Goal: Navigation & Orientation: Understand site structure

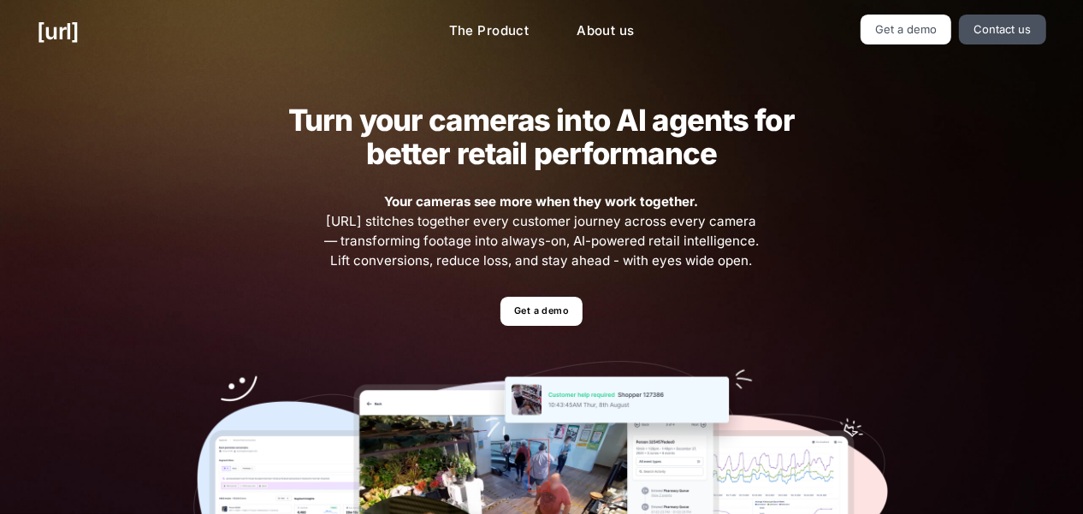
click at [914, 40] on link "Get a demo" at bounding box center [907, 30] width 92 height 30
click at [474, 24] on link "The Product" at bounding box center [489, 31] width 108 height 33
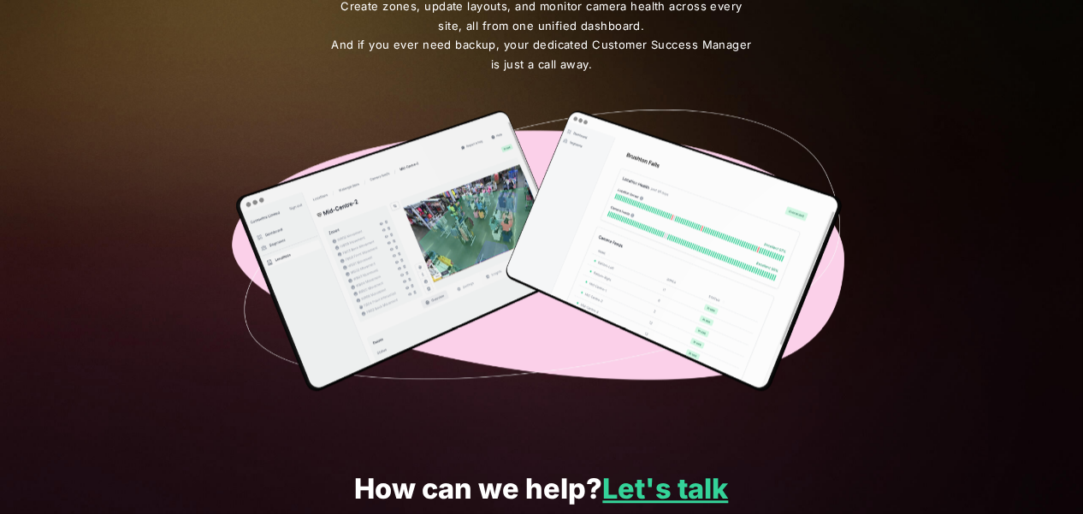
scroll to position [3075, 0]
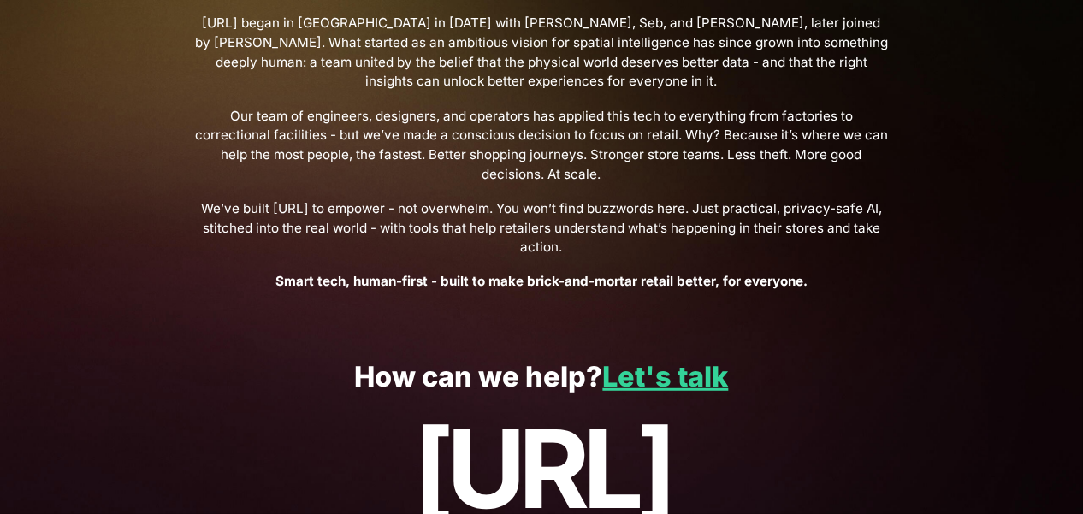
scroll to position [633, 0]
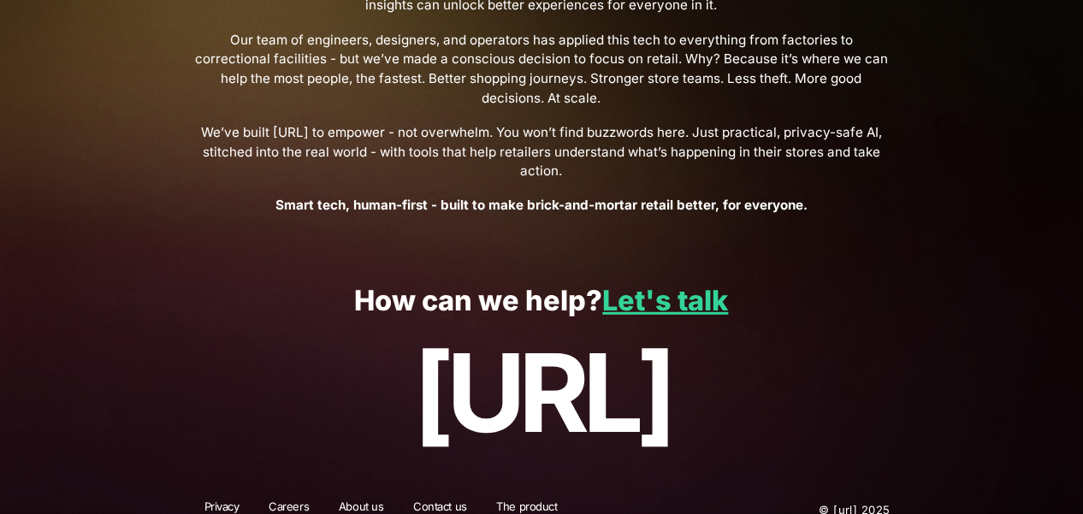
scroll to position [715, 0]
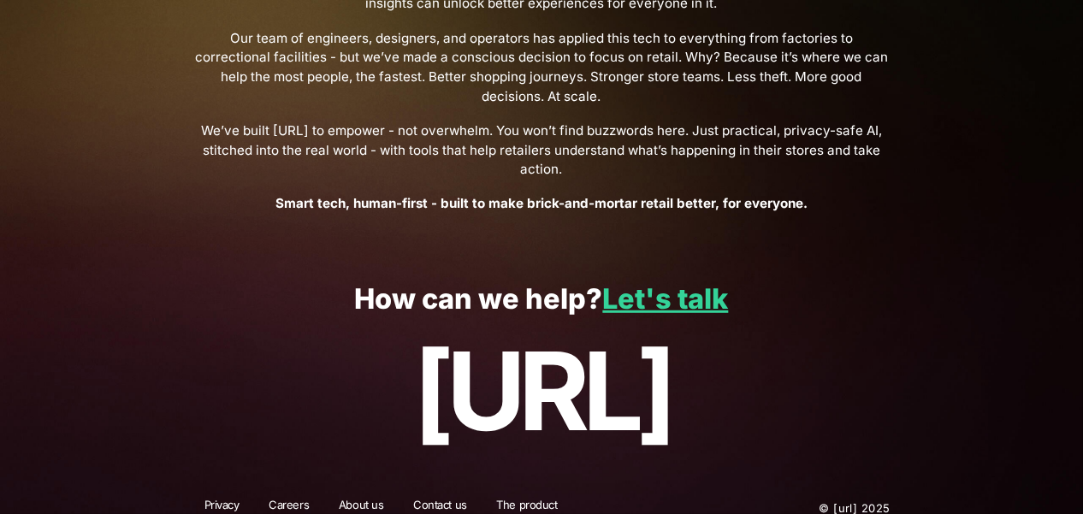
click at [220, 498] on link "Privacy" at bounding box center [221, 508] width 57 height 22
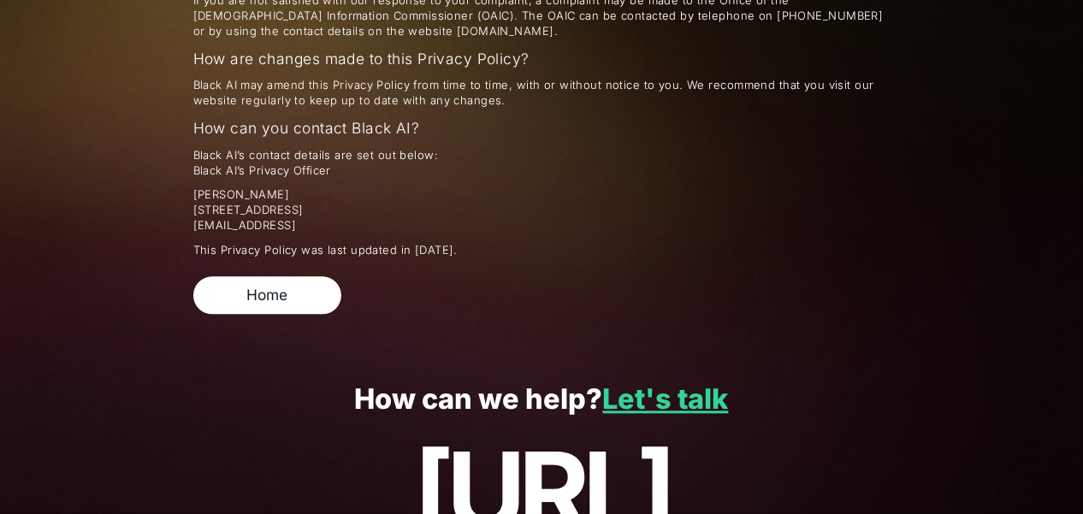
scroll to position [2705, 0]
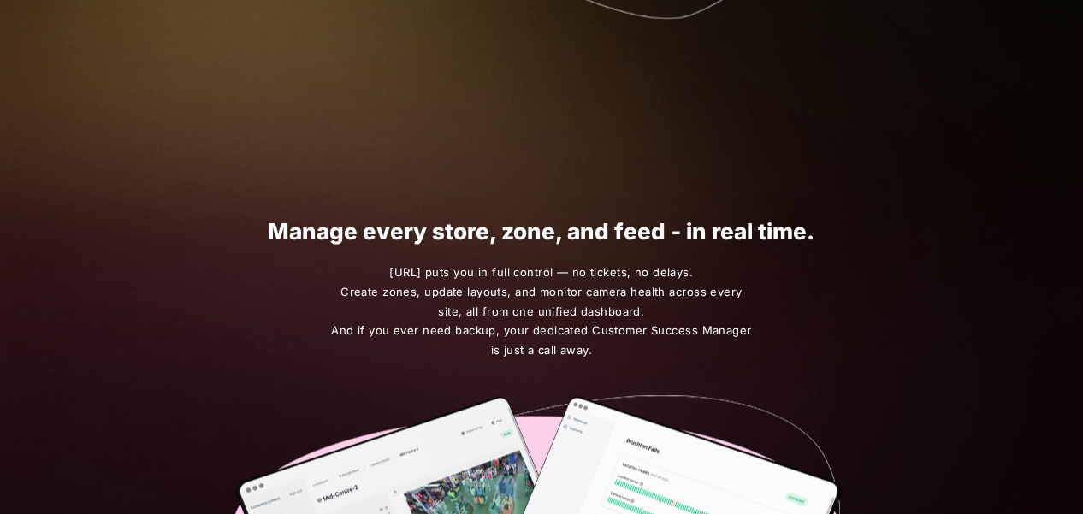
scroll to position [3075, 0]
